Goal: Browse casually: Explore the website without a specific task or goal

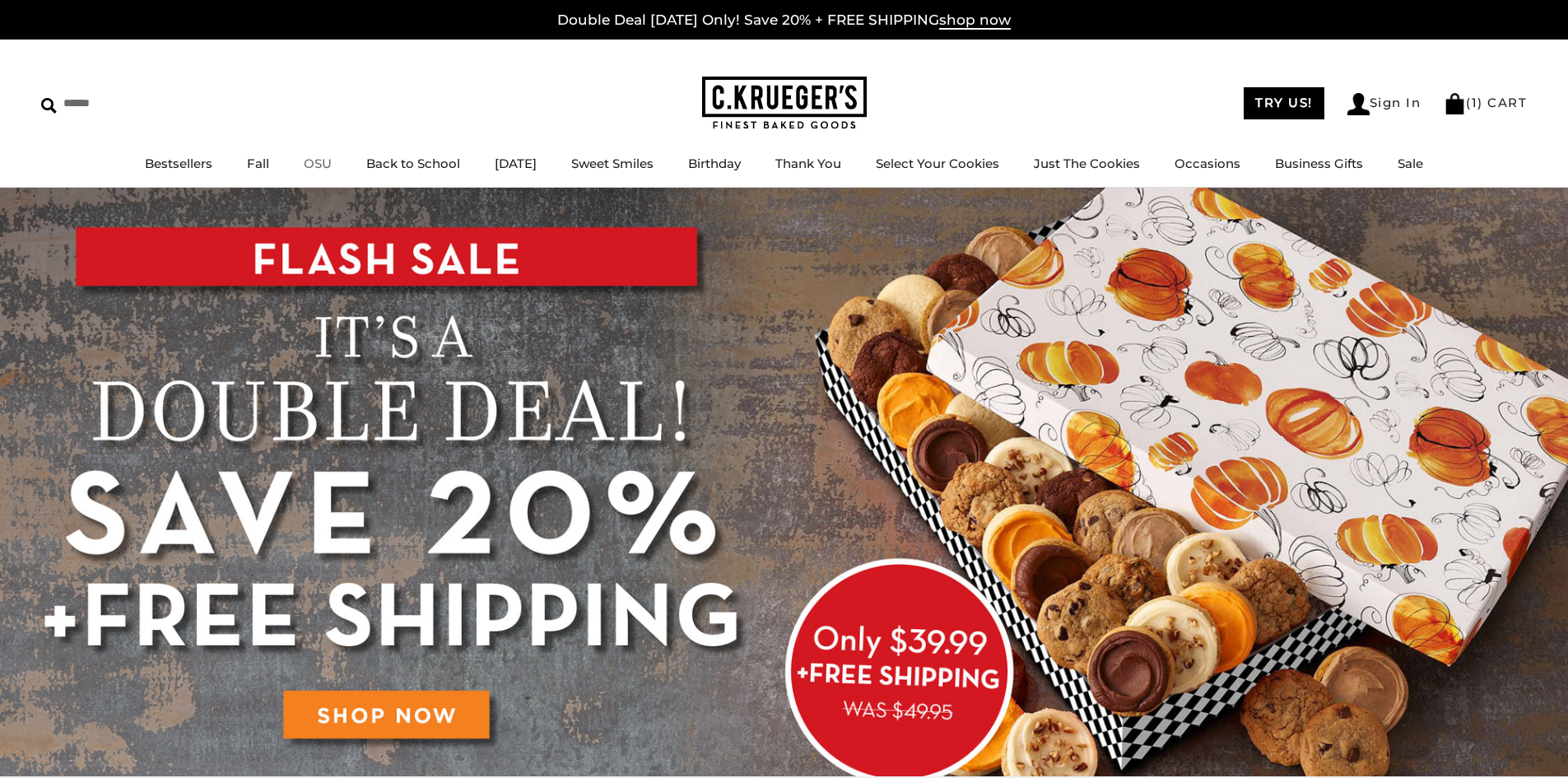
click at [304, 163] on link "OSU" at bounding box center [318, 163] width 28 height 15
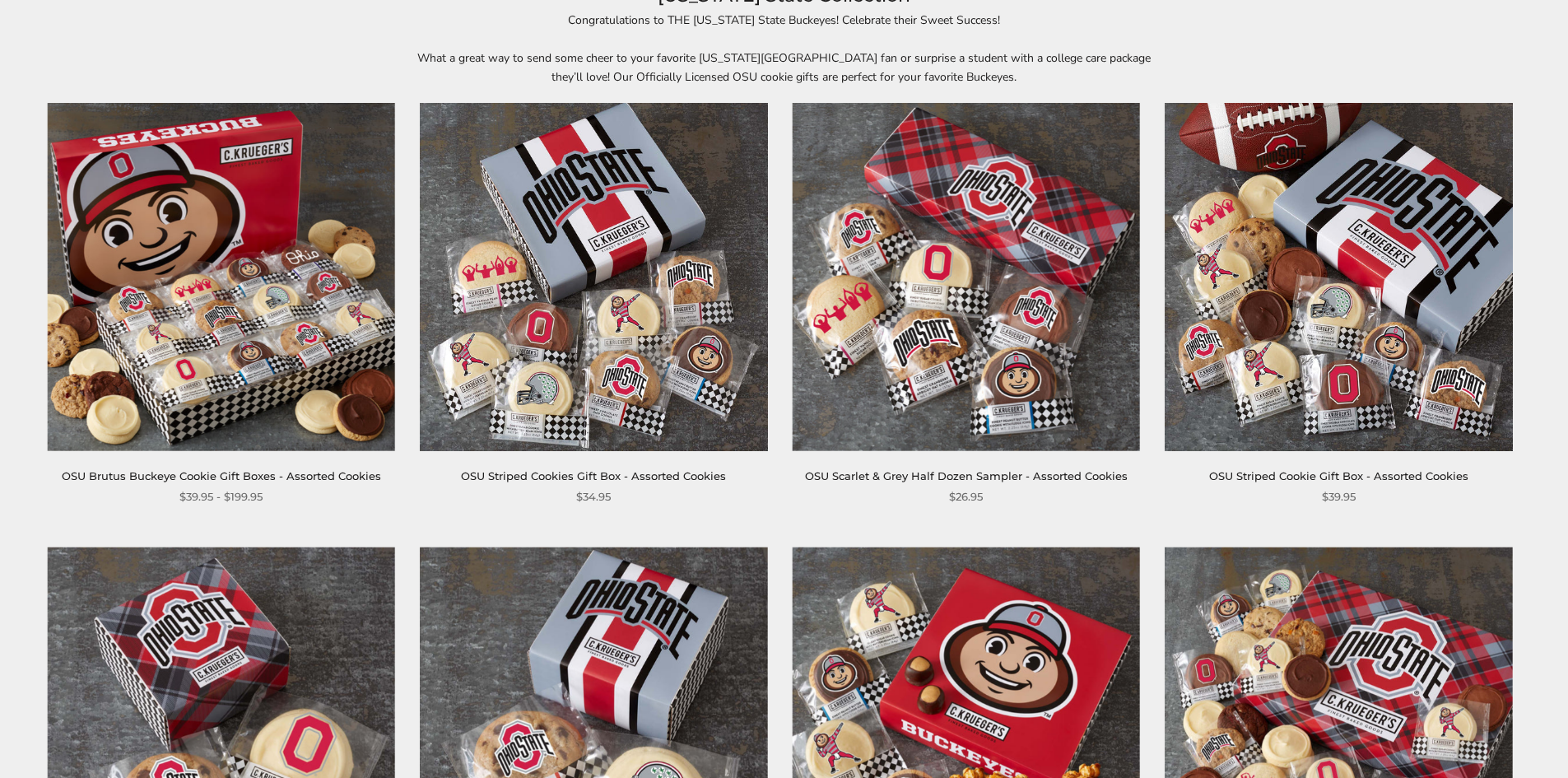
scroll to position [247, 0]
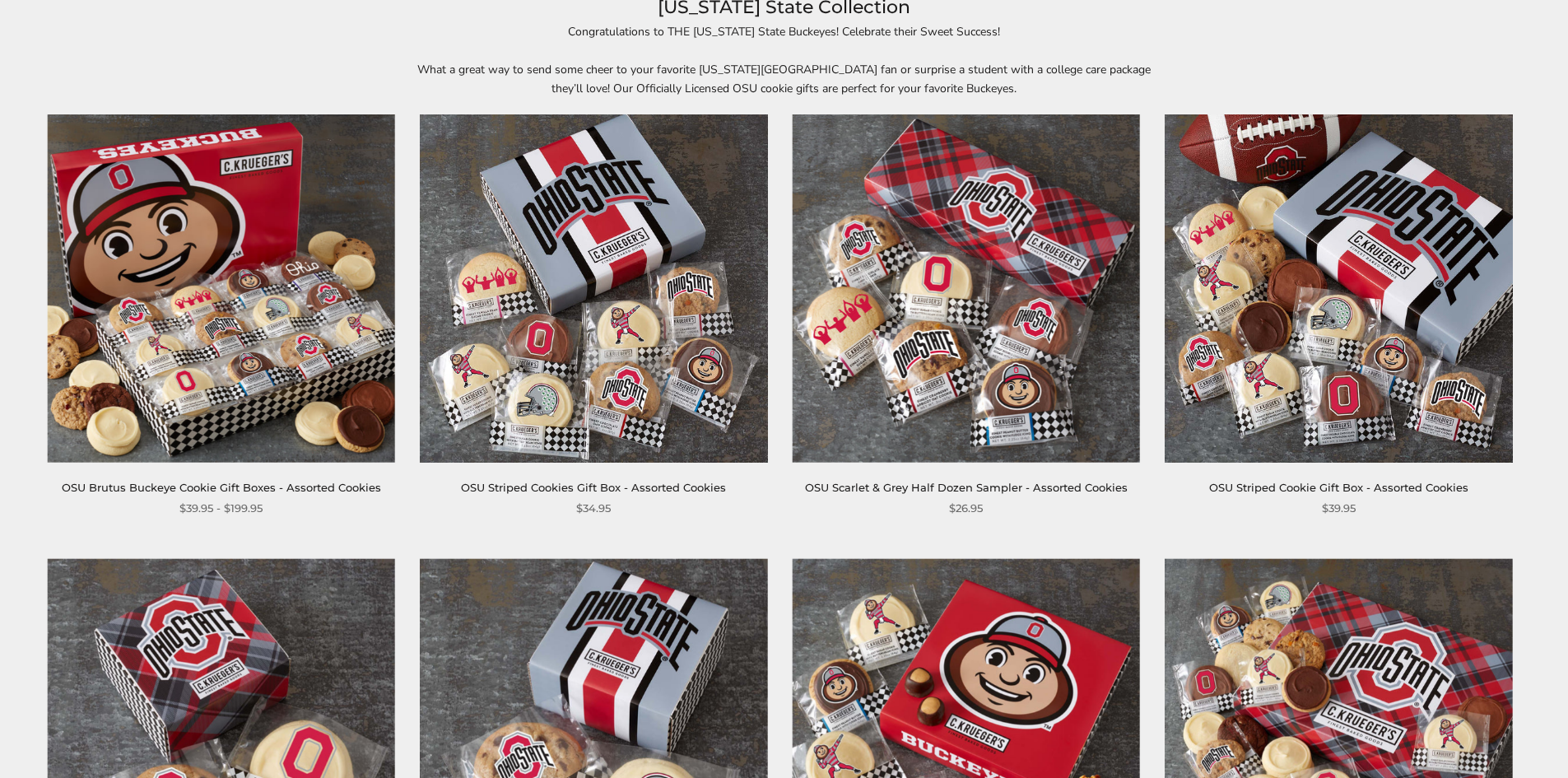
click at [183, 301] on img at bounding box center [221, 288] width 347 height 347
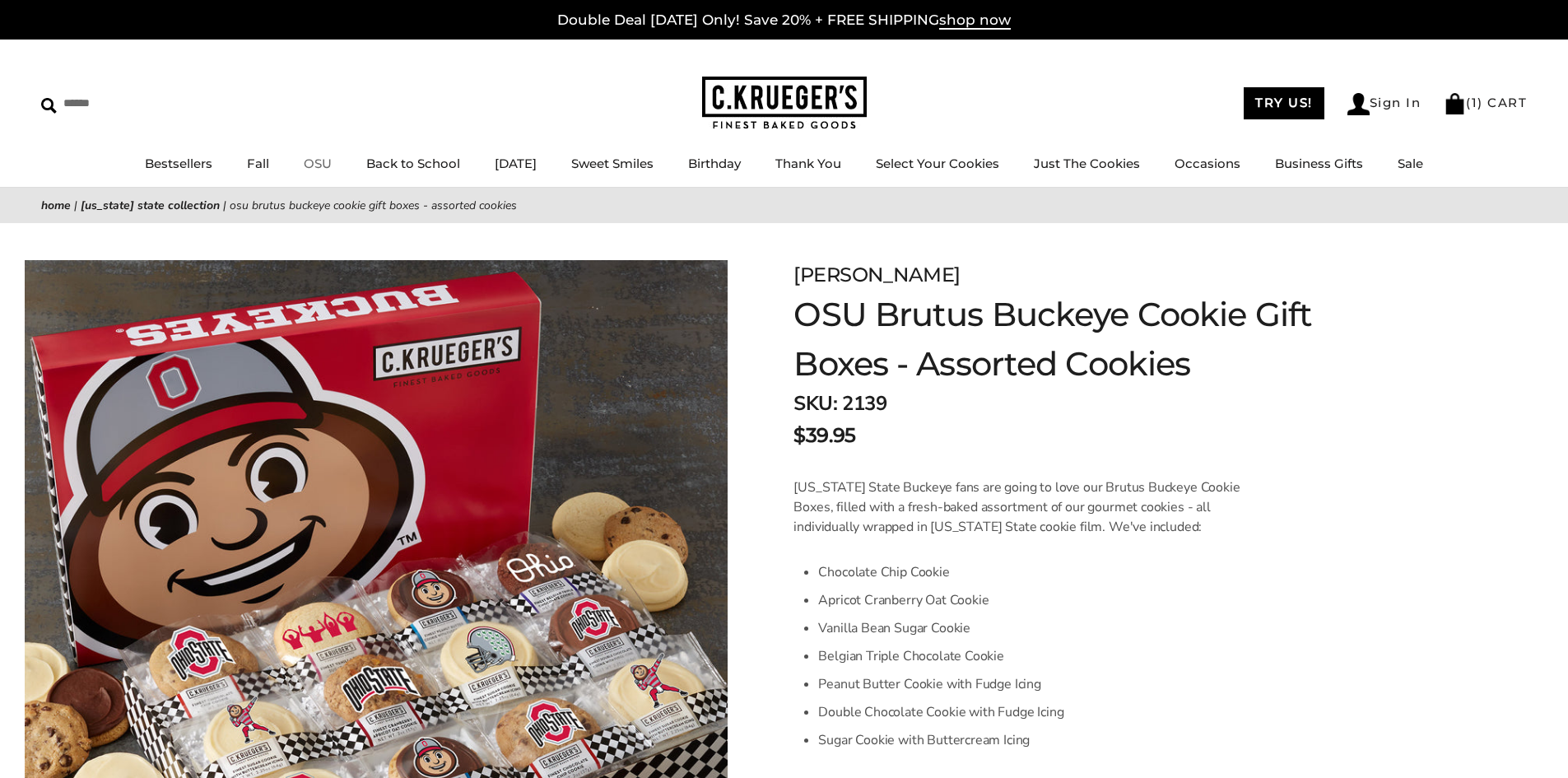
click at [305, 165] on link "OSU" at bounding box center [318, 163] width 28 height 15
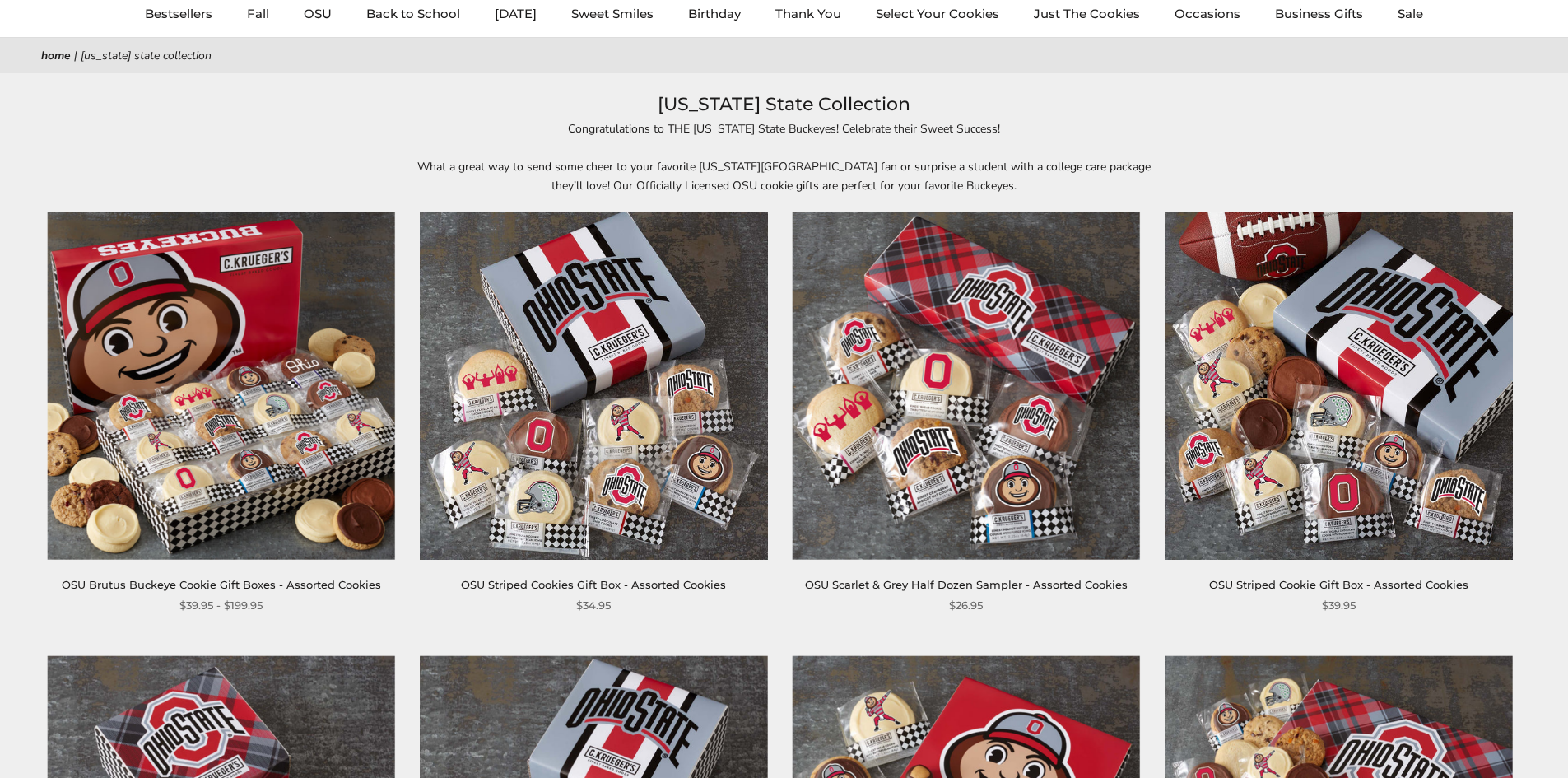
scroll to position [494, 0]
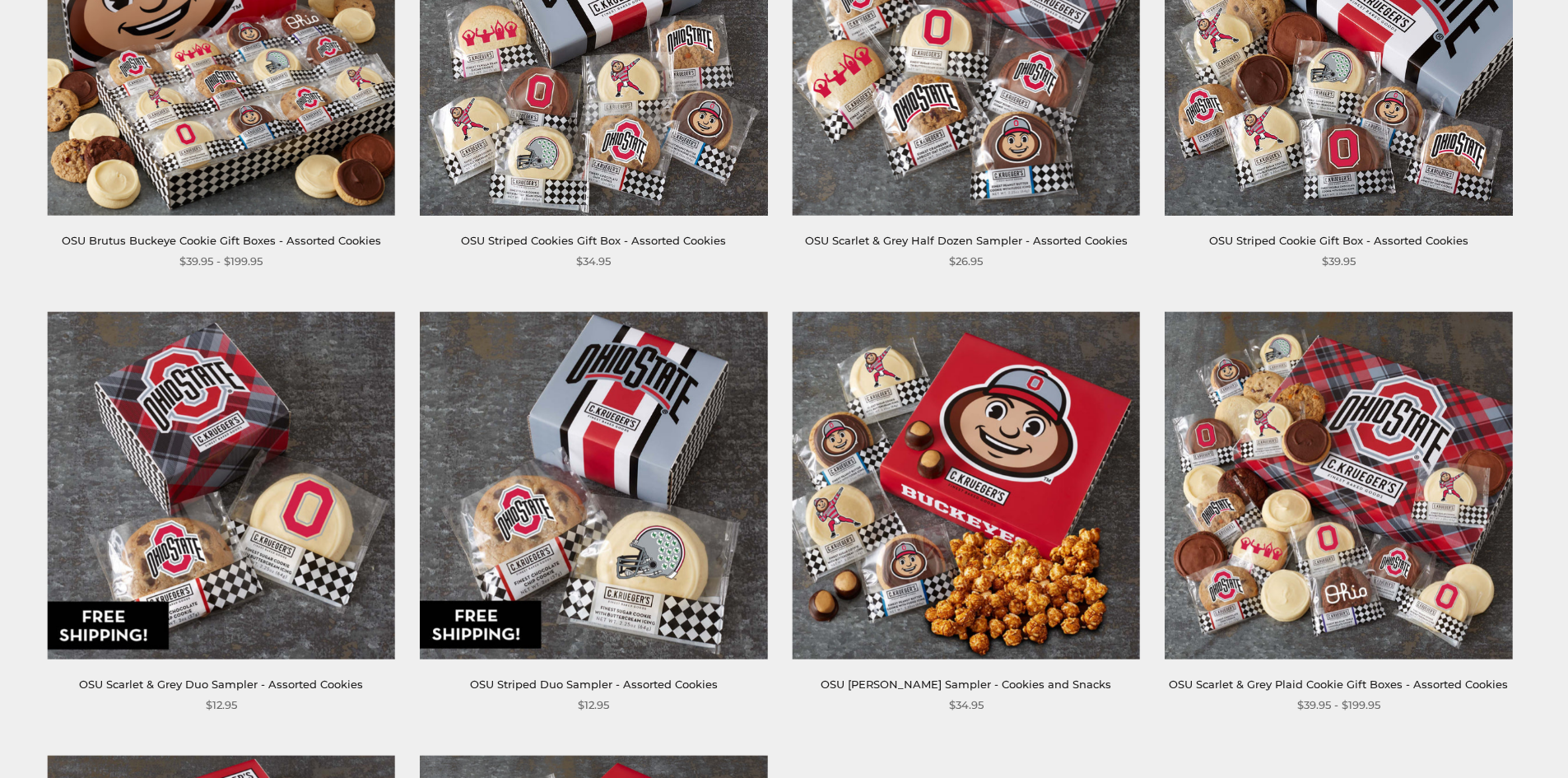
click at [1342, 583] on img at bounding box center [1338, 484] width 347 height 347
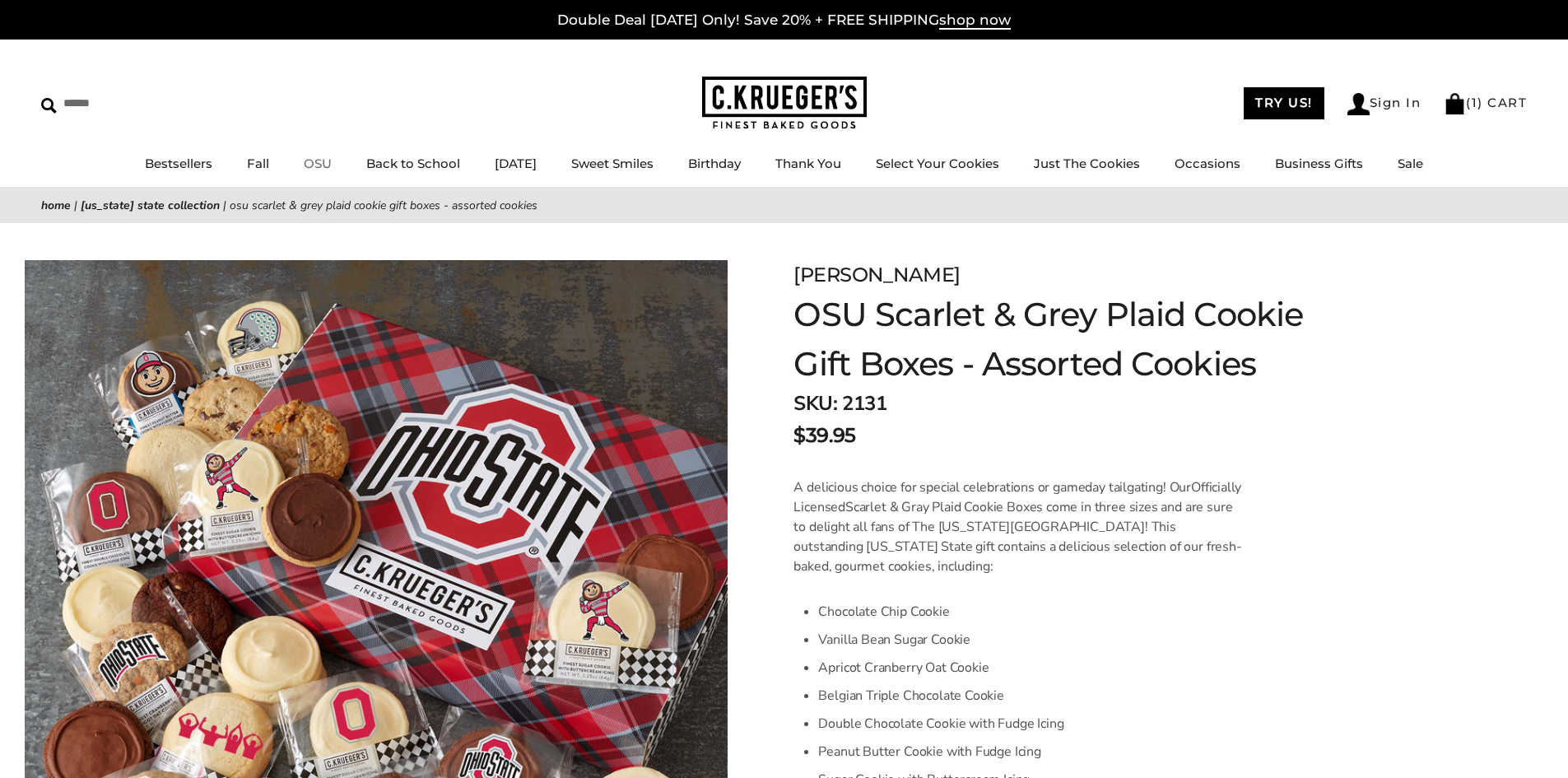
click at [307, 156] on link "OSU" at bounding box center [318, 163] width 28 height 15
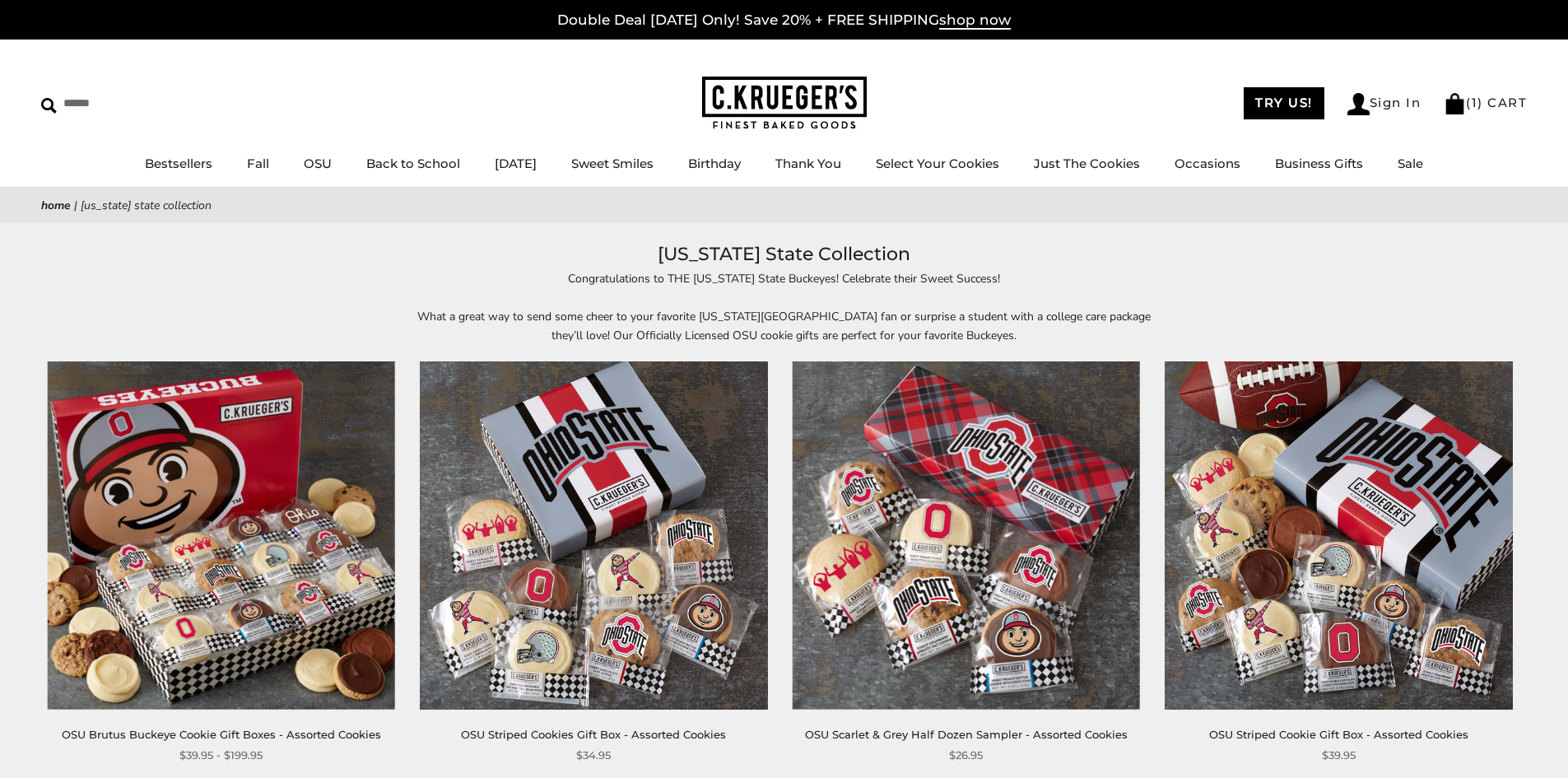
click at [186, 532] on img at bounding box center [221, 534] width 347 height 347
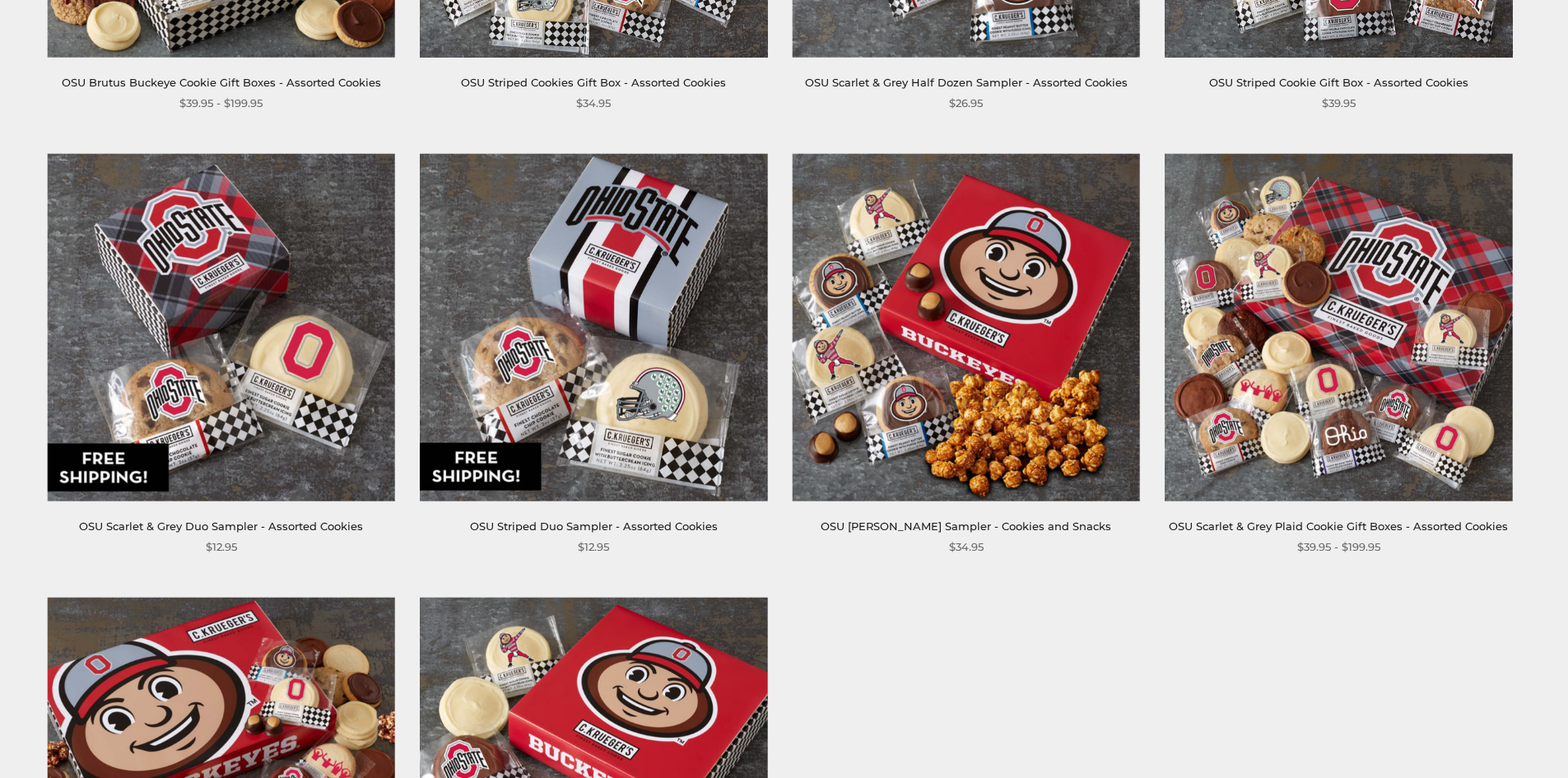
scroll to position [658, 0]
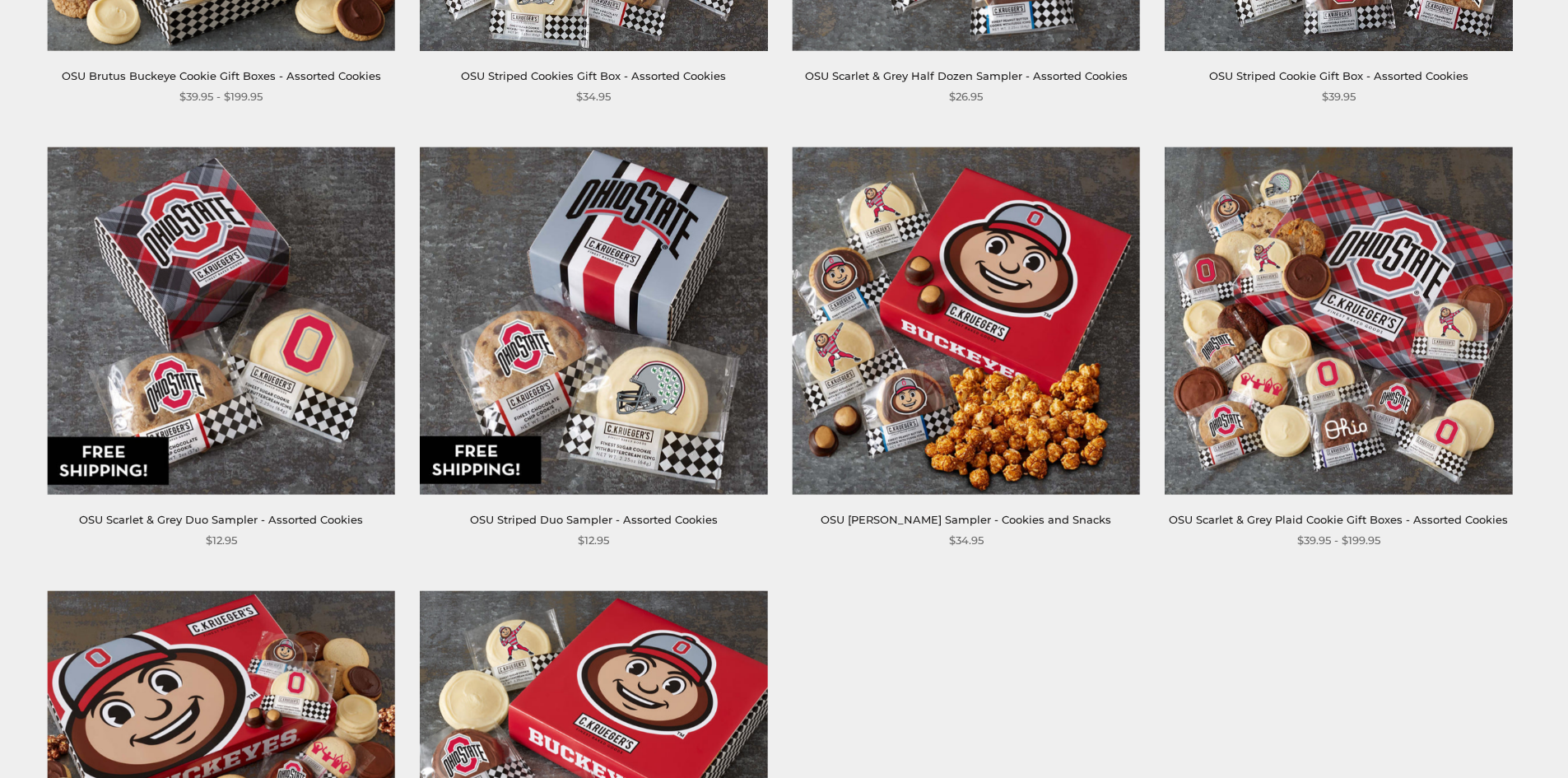
click at [1376, 364] on img at bounding box center [1338, 320] width 347 height 347
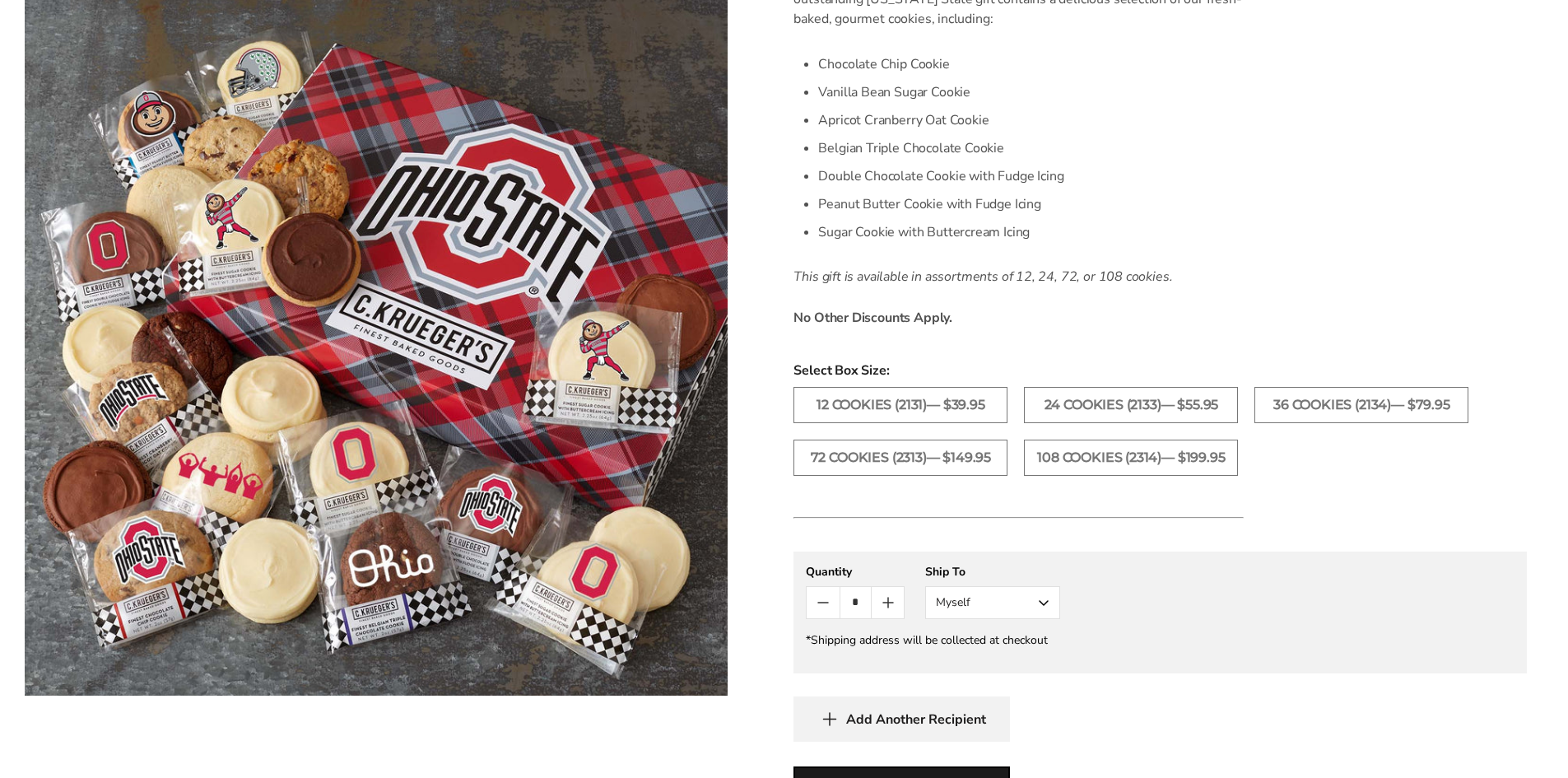
scroll to position [658, 0]
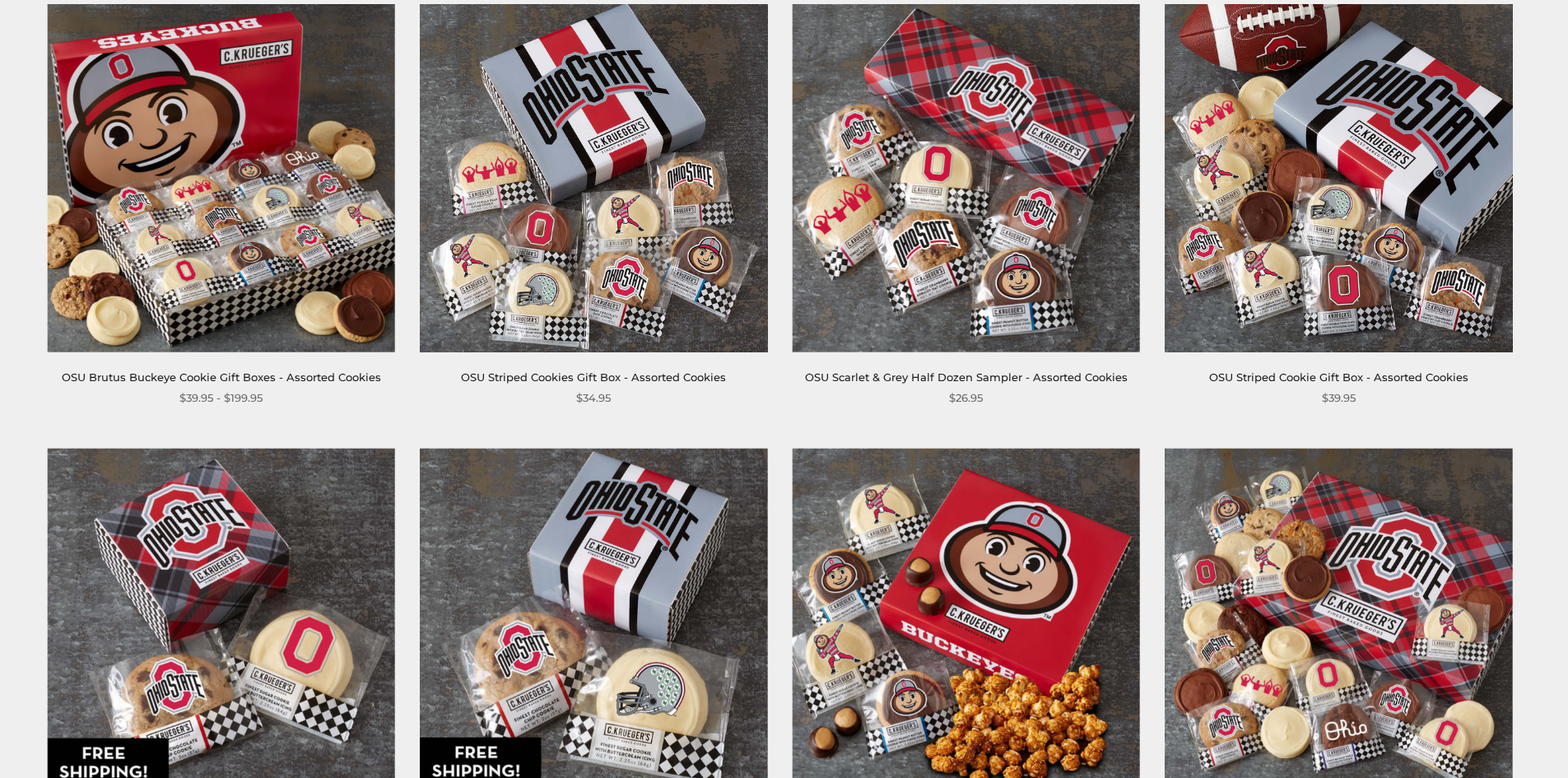
scroll to position [82, 0]
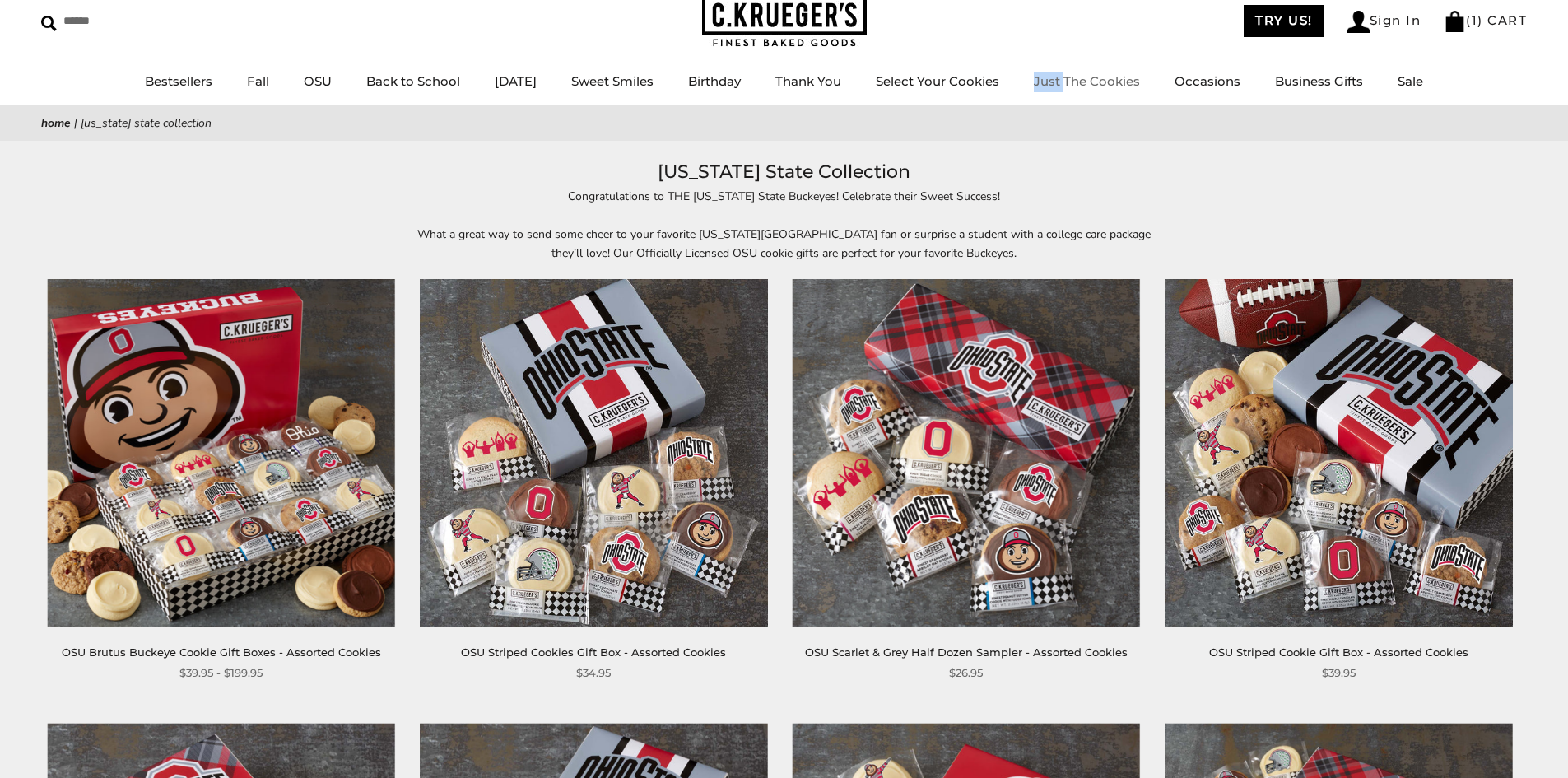
click at [1077, 73] on li "Just The Cookies" at bounding box center [1086, 82] width 106 height 20
click at [1076, 77] on link "Just The Cookies" at bounding box center [1086, 81] width 106 height 15
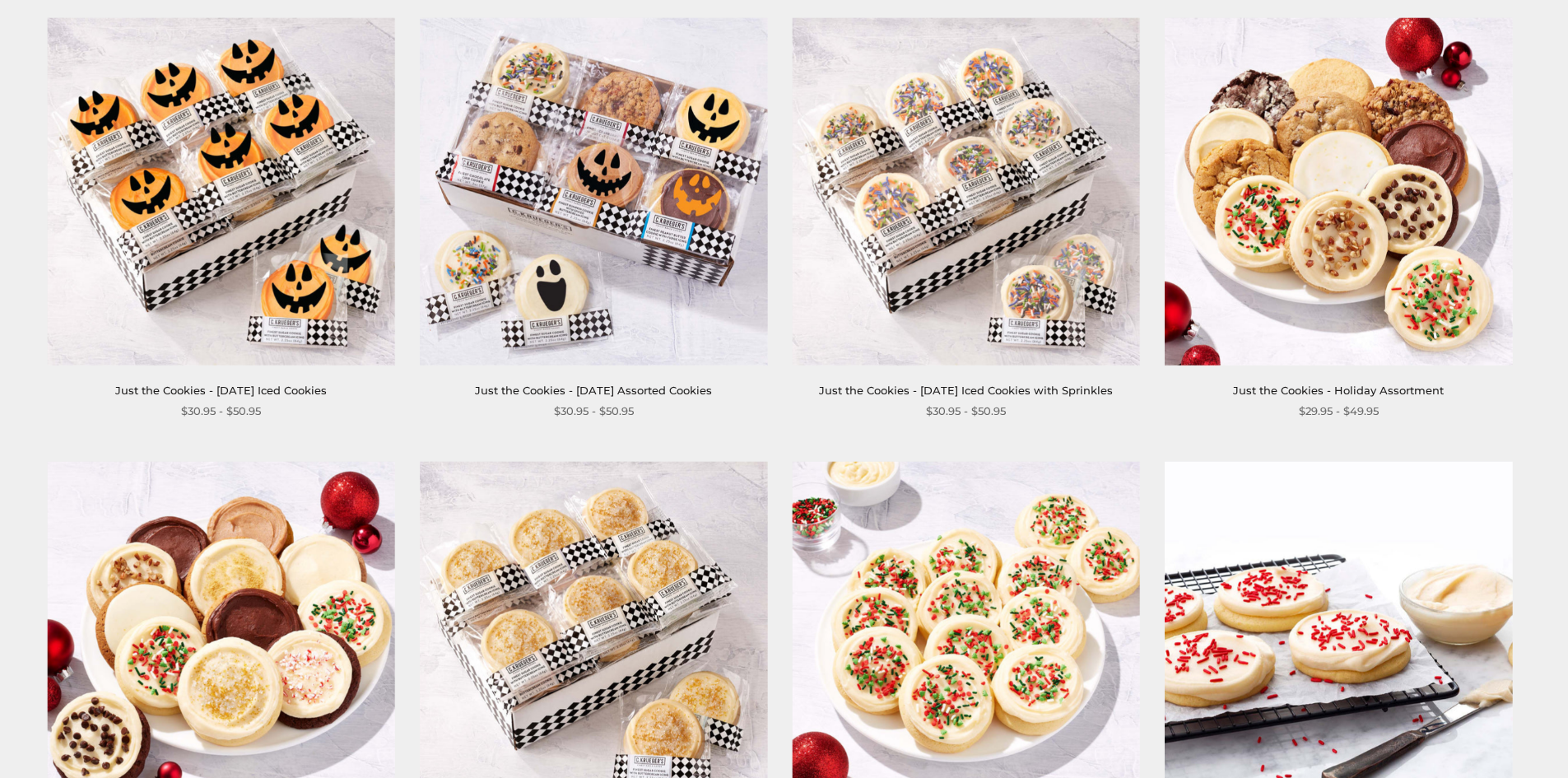
scroll to position [1976, 0]
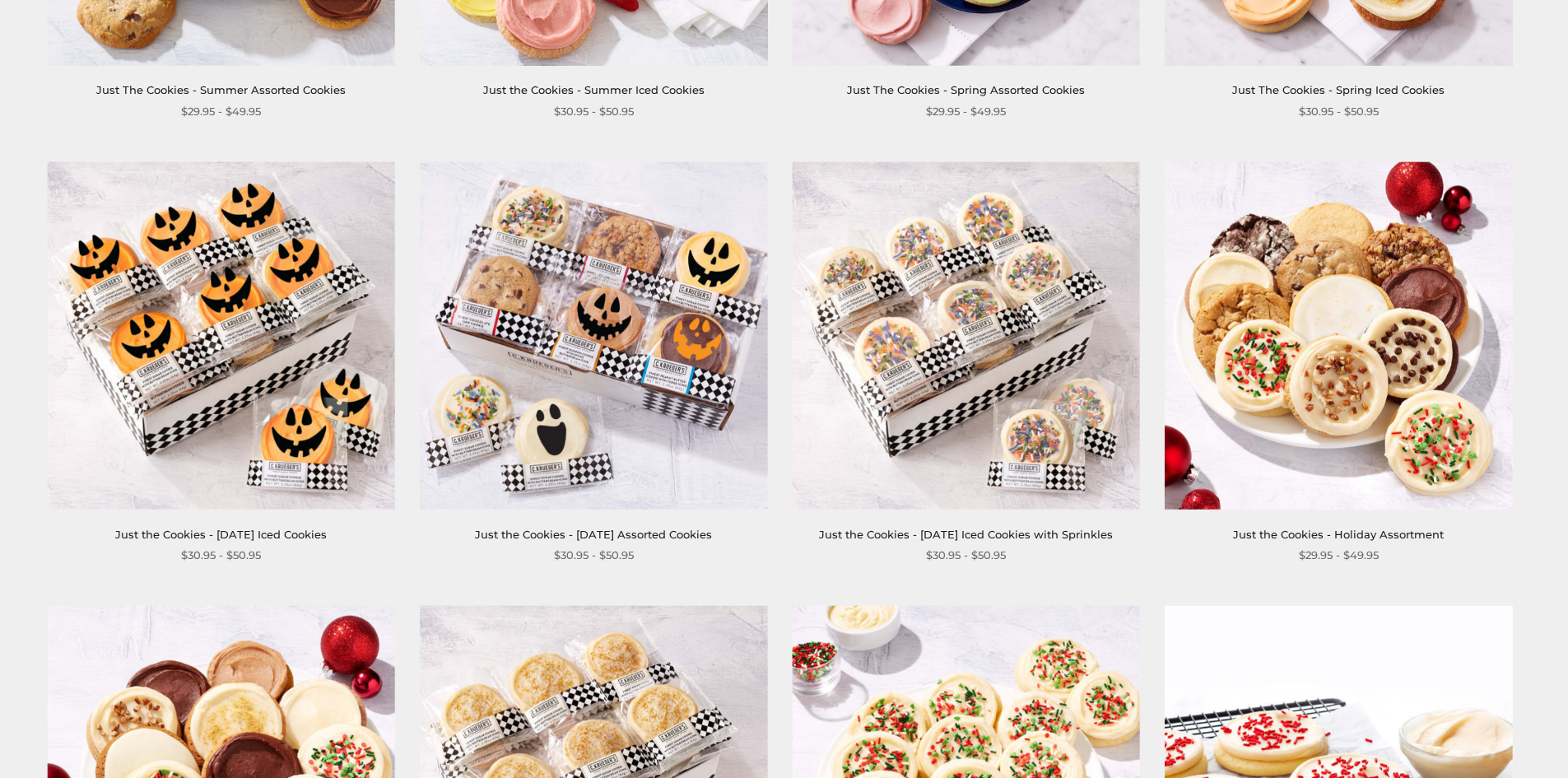
click at [181, 285] on img at bounding box center [221, 335] width 347 height 347
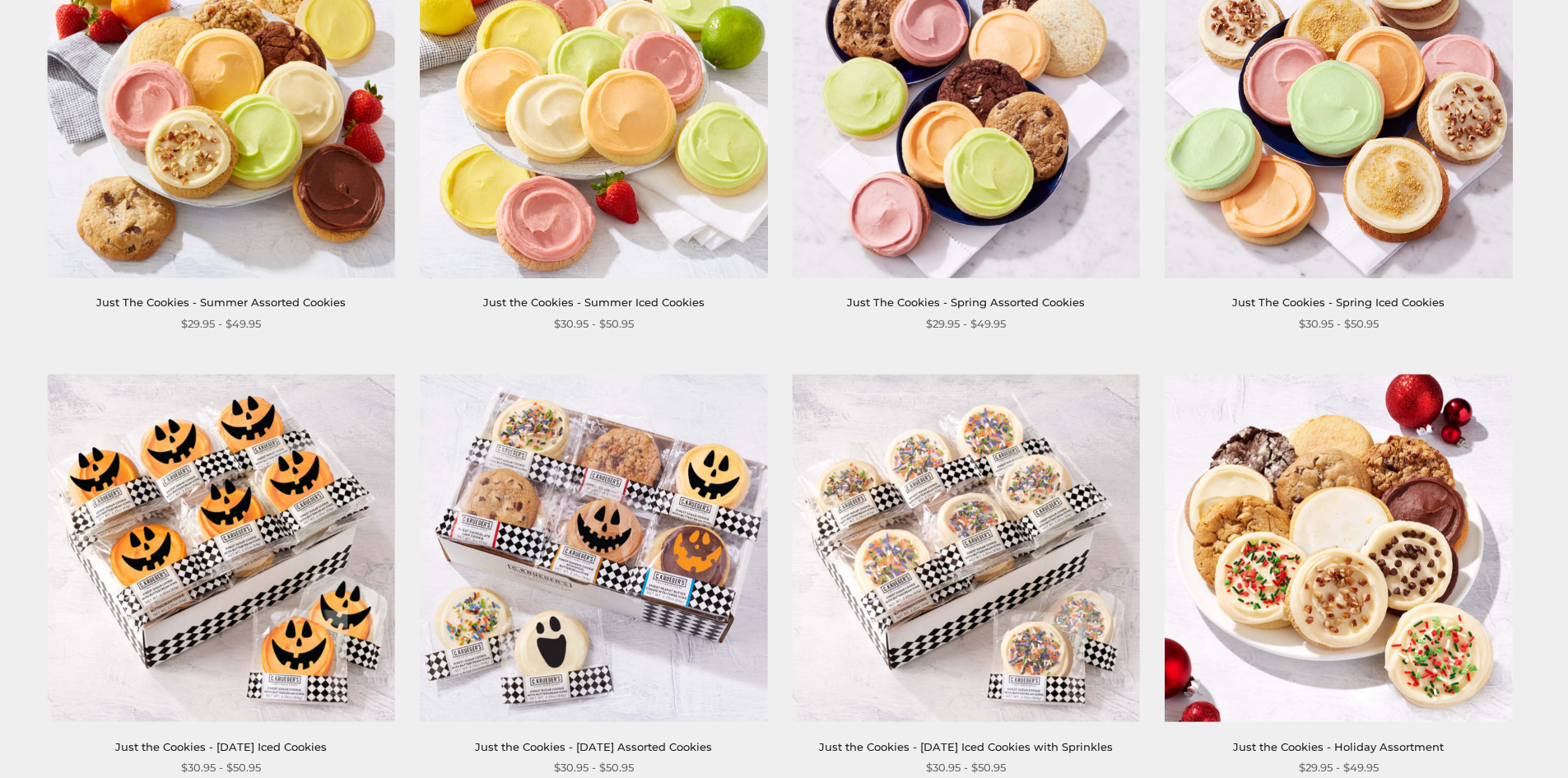
scroll to position [1976, 0]
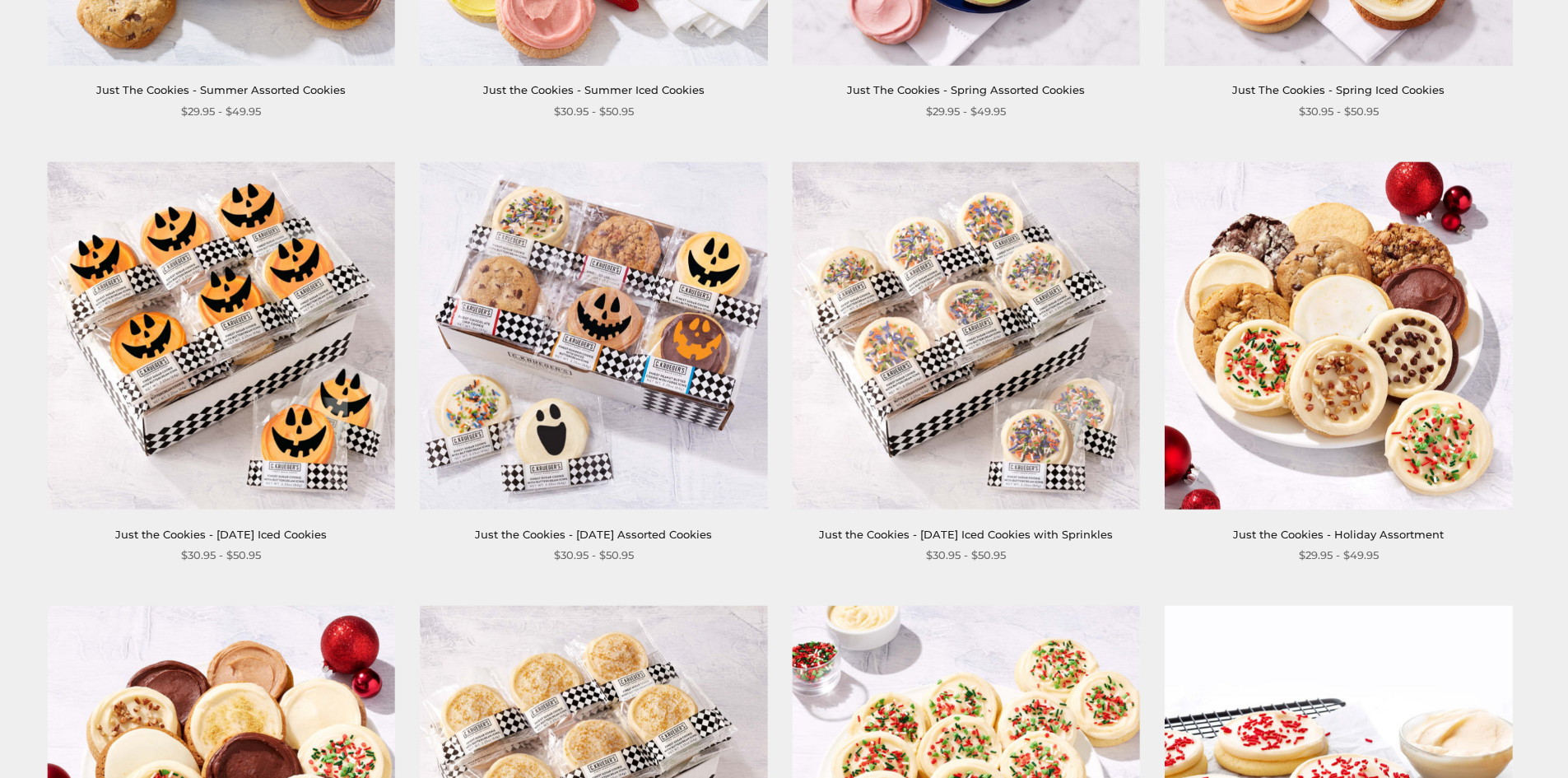
click at [631, 408] on img at bounding box center [593, 335] width 347 height 347
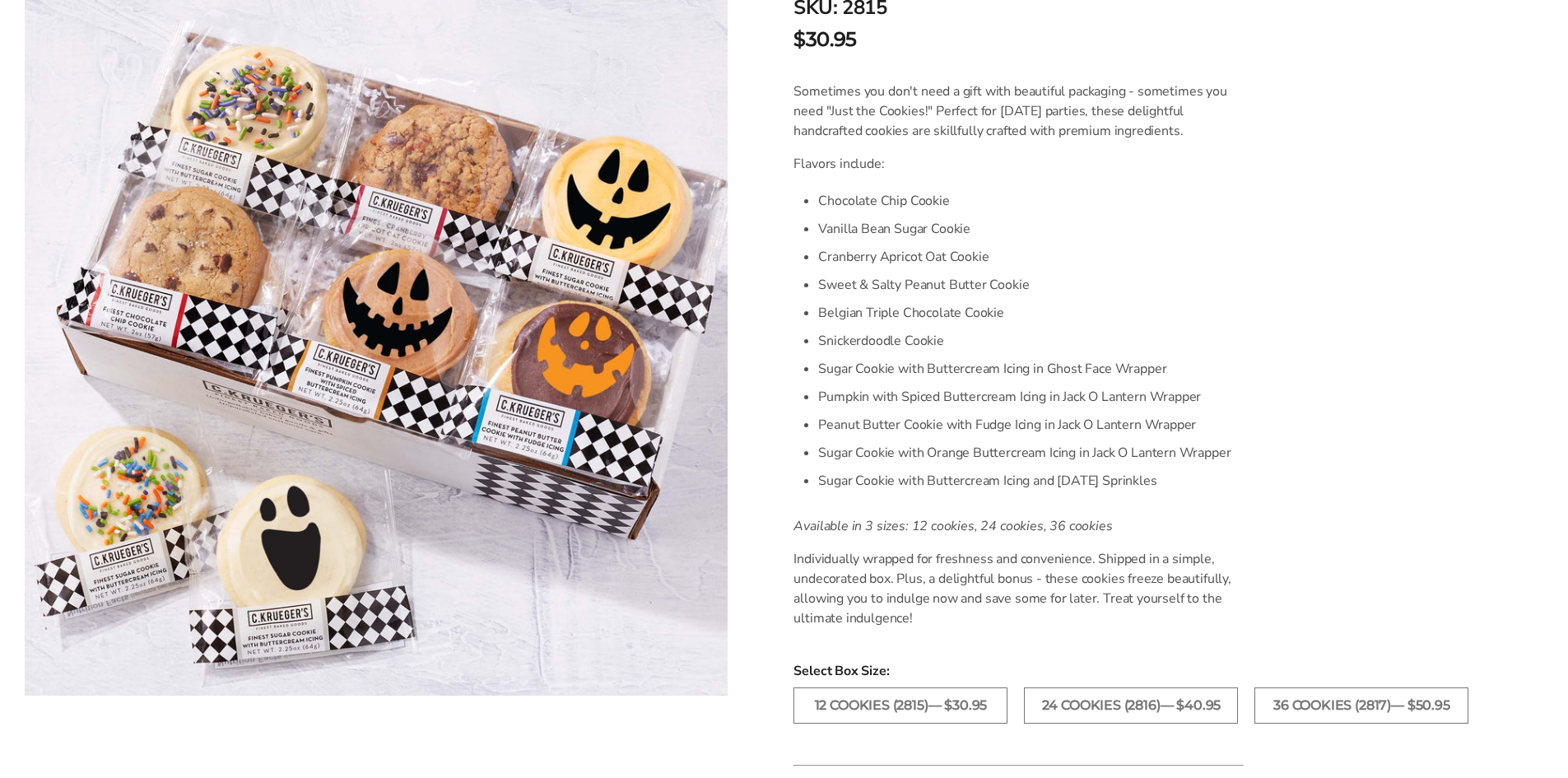
scroll to position [412, 0]
